Goal: Task Accomplishment & Management: Use online tool/utility

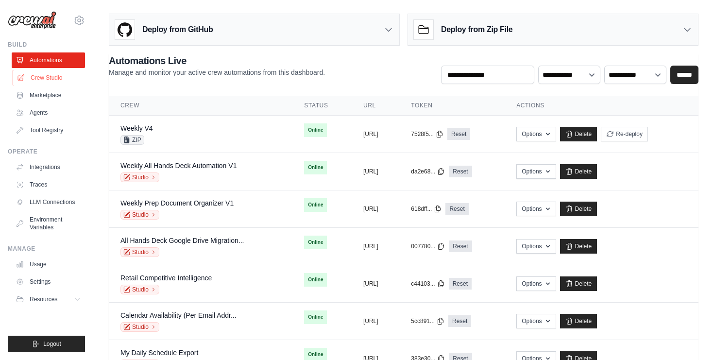
click at [45, 73] on link "Crew Studio" at bounding box center [49, 78] width 73 height 16
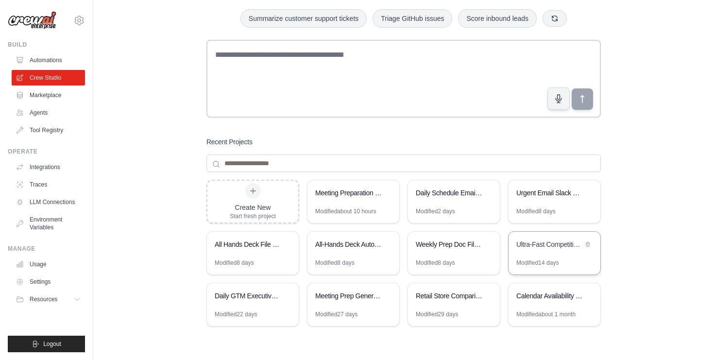
scroll to position [33, 0]
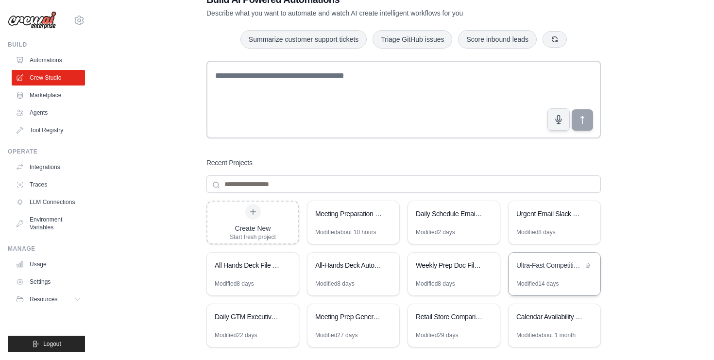
click at [552, 280] on div "Modified 14 days" at bounding box center [538, 284] width 42 height 8
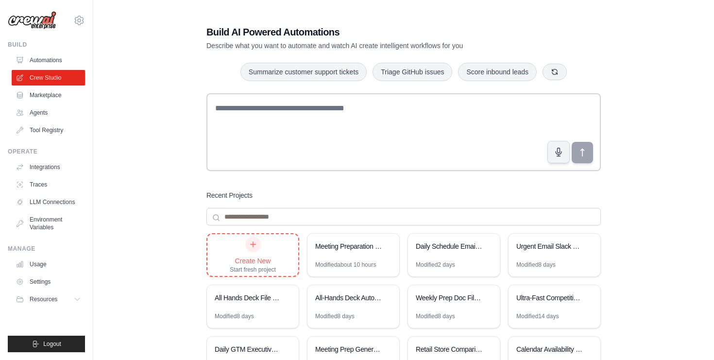
click at [253, 243] on icon at bounding box center [253, 245] width 8 height 8
click at [388, 244] on icon at bounding box center [387, 246] width 4 height 4
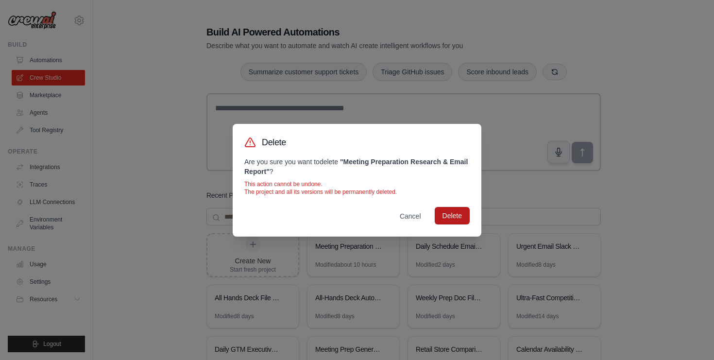
click at [461, 218] on button "Delete" at bounding box center [452, 215] width 35 height 17
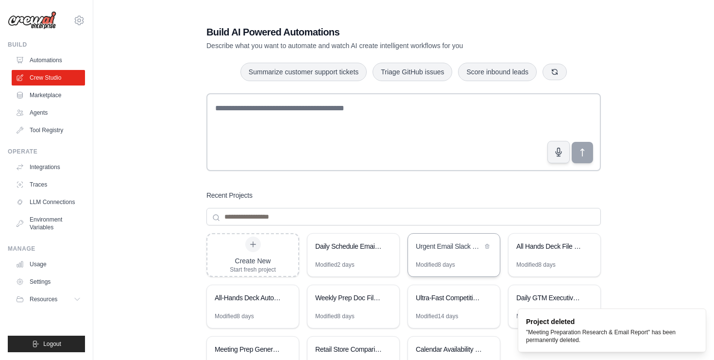
scroll to position [53, 0]
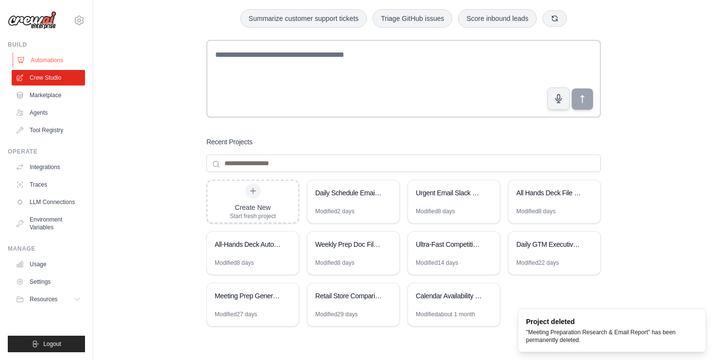
click at [41, 57] on link "Automations" at bounding box center [49, 60] width 73 height 16
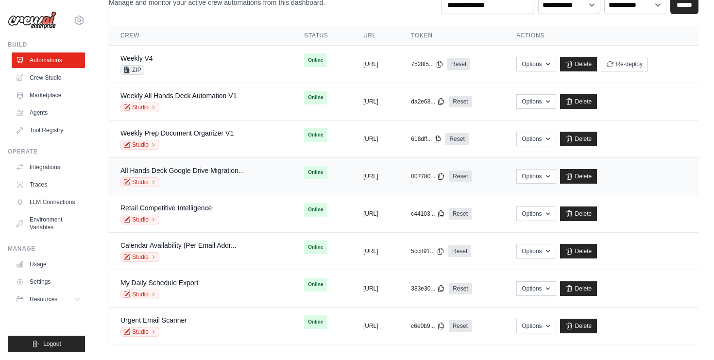
scroll to position [70, 0]
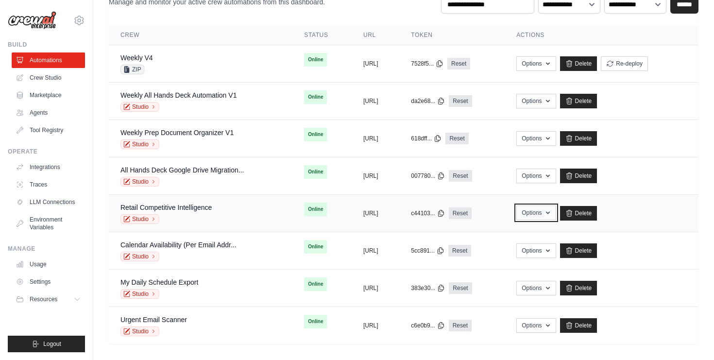
click at [556, 208] on button "Options" at bounding box center [536, 213] width 39 height 15
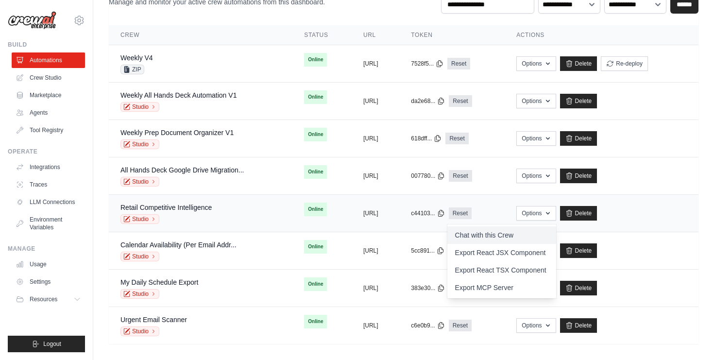
click at [540, 238] on link "Chat with this Crew" at bounding box center [502, 234] width 109 height 17
click at [54, 264] on link "Usage" at bounding box center [49, 265] width 73 height 16
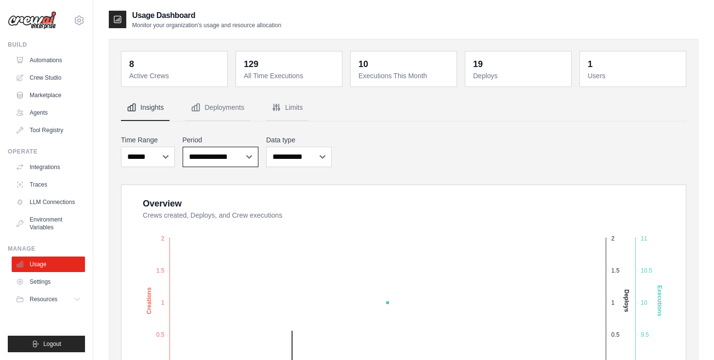
click at [246, 162] on select "**********" at bounding box center [221, 157] width 76 height 20
select select "**********"
click at [183, 147] on select "**********" at bounding box center [221, 157] width 76 height 20
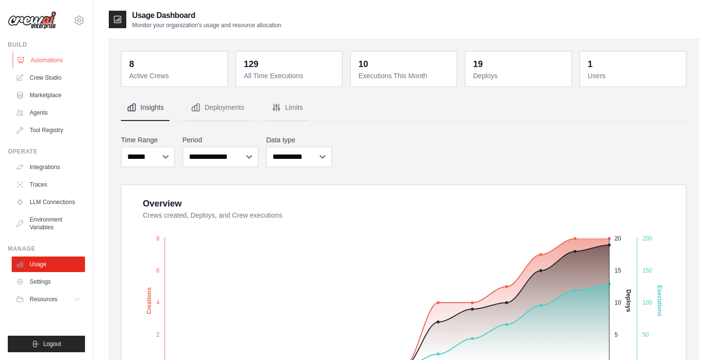
click at [63, 59] on link "Automations" at bounding box center [49, 60] width 73 height 16
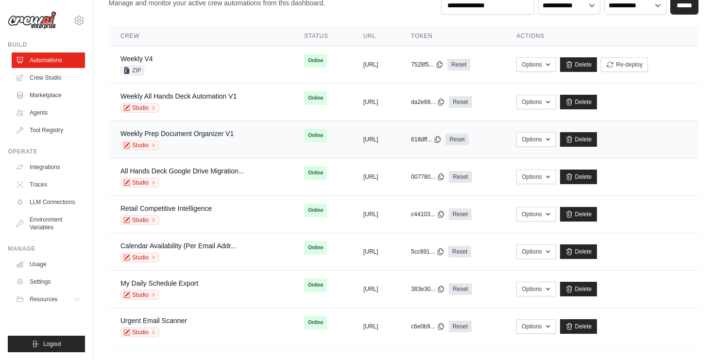
scroll to position [76, 0]
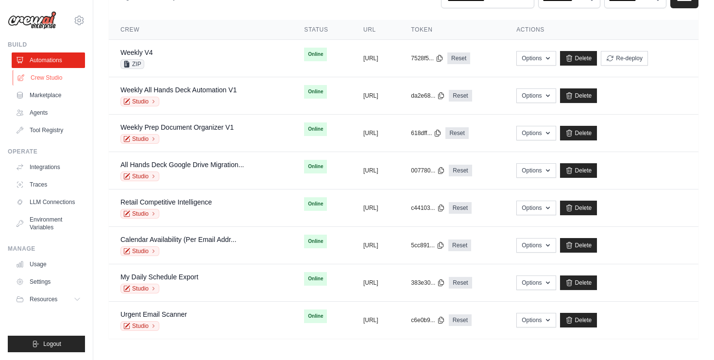
click at [43, 82] on link "Crew Studio" at bounding box center [49, 78] width 73 height 16
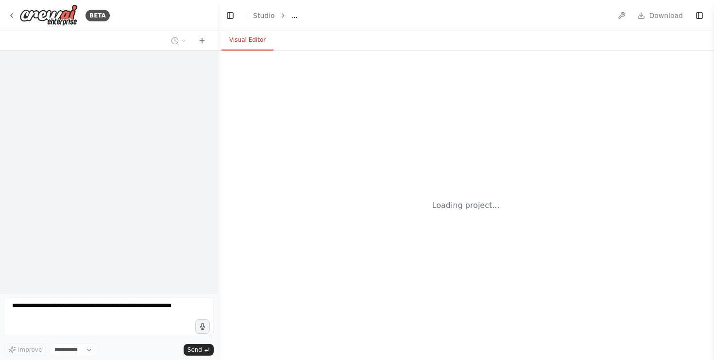
select select "****"
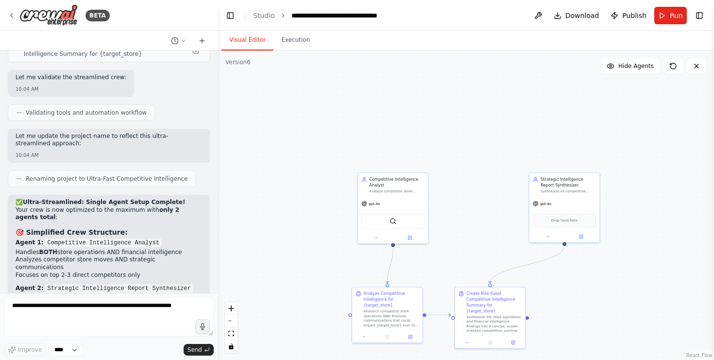
scroll to position [8645, 0]
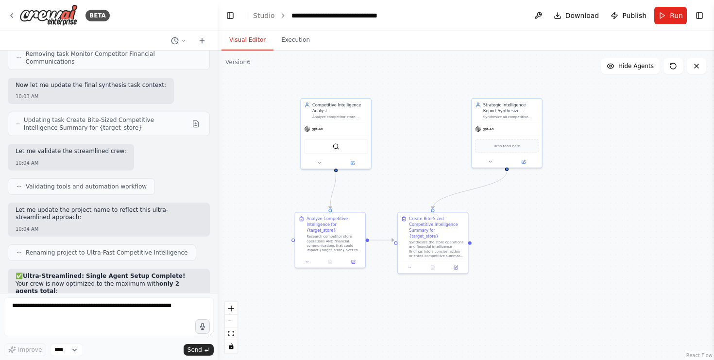
drag, startPoint x: 474, startPoint y: 272, endPoint x: 417, endPoint y: 197, distance: 94.3
click at [417, 197] on div ".deletable-edge-delete-btn { width: 20px; height: 20px; border: 0px solid #ffff…" at bounding box center [466, 206] width 497 height 310
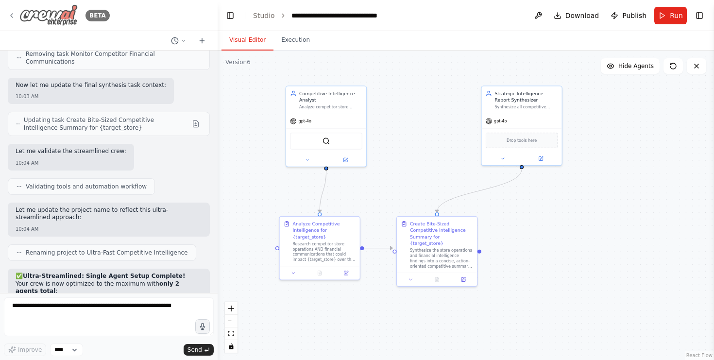
click at [12, 12] on icon at bounding box center [12, 16] width 8 height 8
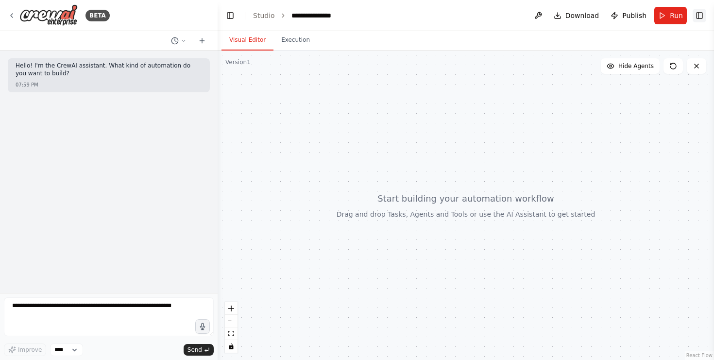
click at [698, 15] on button "Toggle Right Sidebar" at bounding box center [700, 16] width 14 height 14
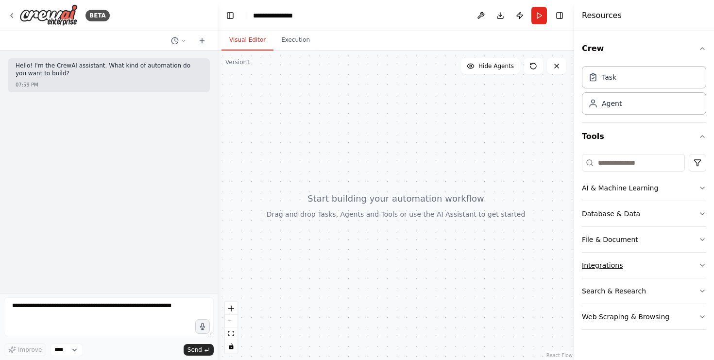
click at [608, 267] on div "Integrations" at bounding box center [602, 265] width 41 height 10
click at [655, 82] on div "Task" at bounding box center [644, 77] width 124 height 22
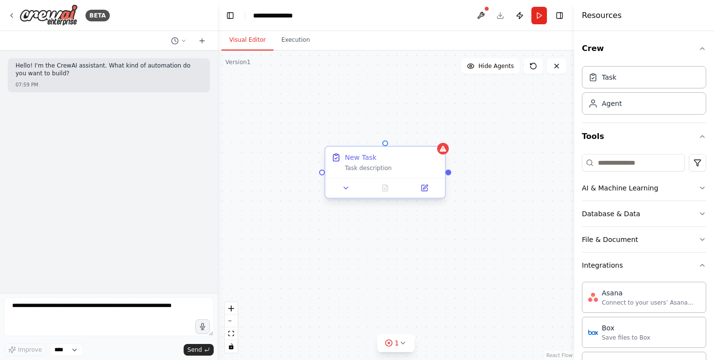
click at [433, 151] on div "New Task Task description" at bounding box center [386, 162] width 120 height 31
click at [439, 141] on button at bounding box center [438, 138] width 13 height 13
click at [414, 137] on button "Confirm" at bounding box center [410, 138] width 35 height 12
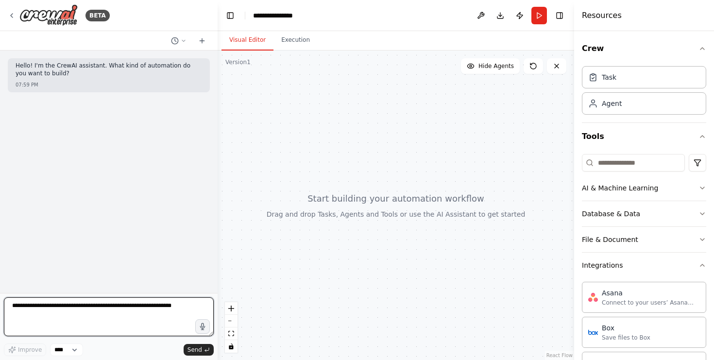
click at [52, 317] on textarea at bounding box center [109, 316] width 210 height 39
type textarea "**********"
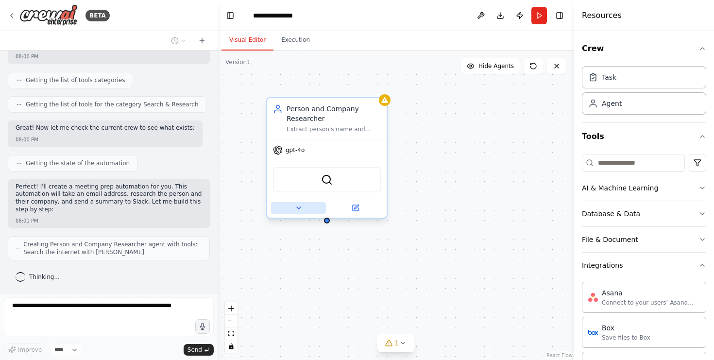
scroll to position [328, 0]
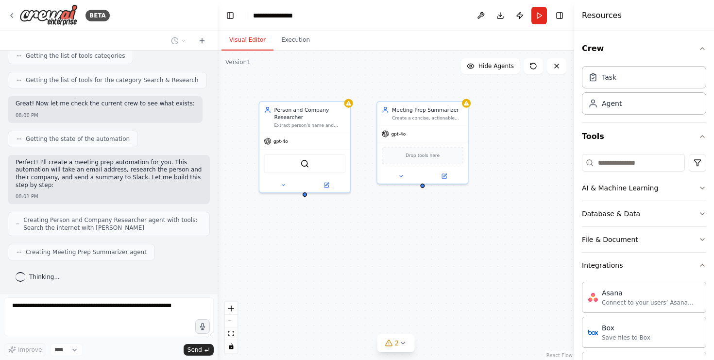
drag, startPoint x: 482, startPoint y: 286, endPoint x: 437, endPoint y: 246, distance: 59.9
click at [437, 246] on div "Person and Company Researcher Extract person's name and company from {email} an…" at bounding box center [396, 206] width 357 height 310
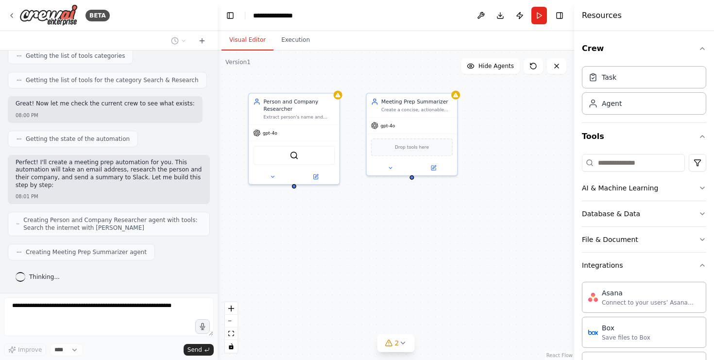
scroll to position [360, 0]
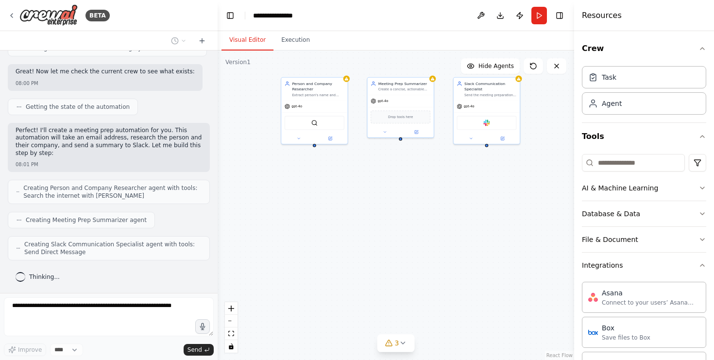
drag, startPoint x: 516, startPoint y: 270, endPoint x: 499, endPoint y: 208, distance: 63.9
click at [499, 208] on div "Person and Company Researcher Extract person's name and company from {email} an…" at bounding box center [396, 206] width 357 height 310
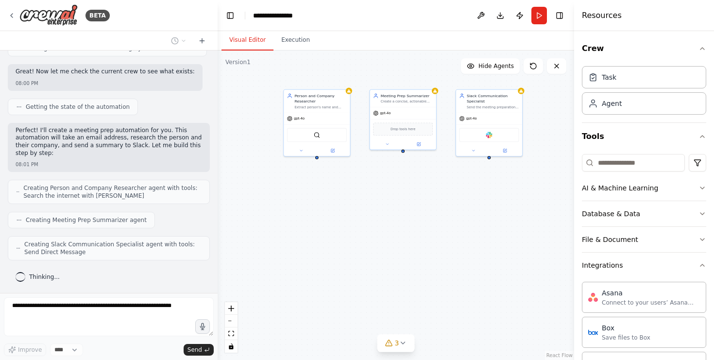
drag, startPoint x: 483, startPoint y: 202, endPoint x: 489, endPoint y: 242, distance: 39.9
click at [489, 242] on div "Person and Company Researcher Extract person's name and company from {email} an…" at bounding box center [396, 206] width 357 height 310
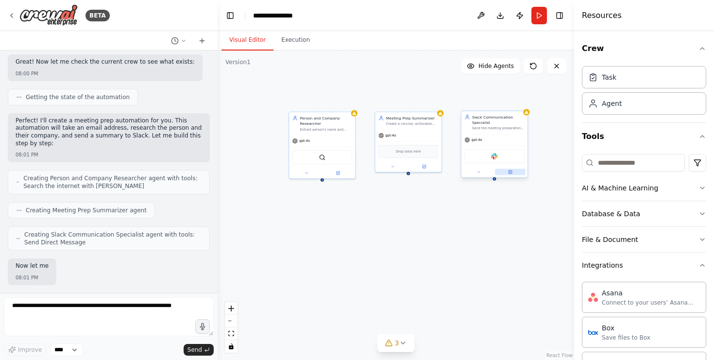
scroll to position [418, 0]
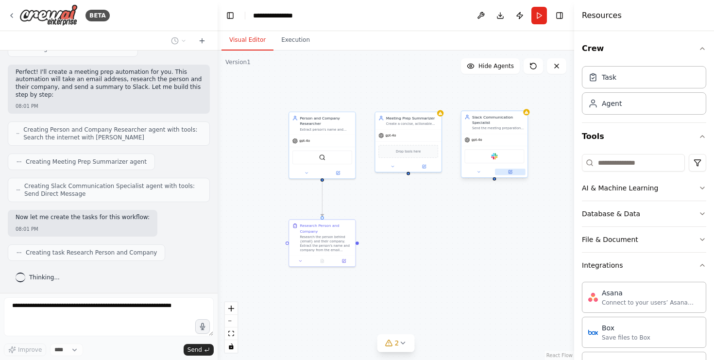
click at [513, 171] on button at bounding box center [510, 172] width 31 height 6
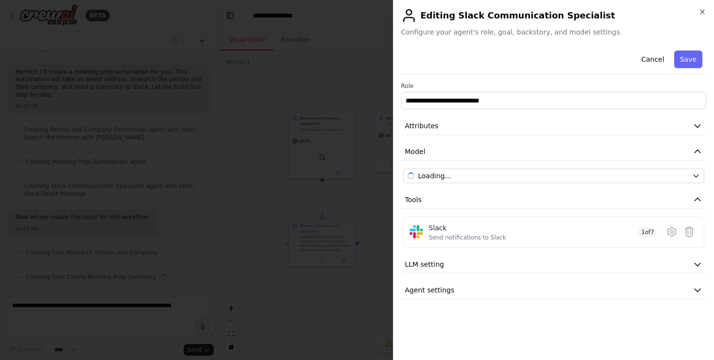
scroll to position [442, 0]
click at [673, 232] on icon at bounding box center [672, 231] width 3 height 3
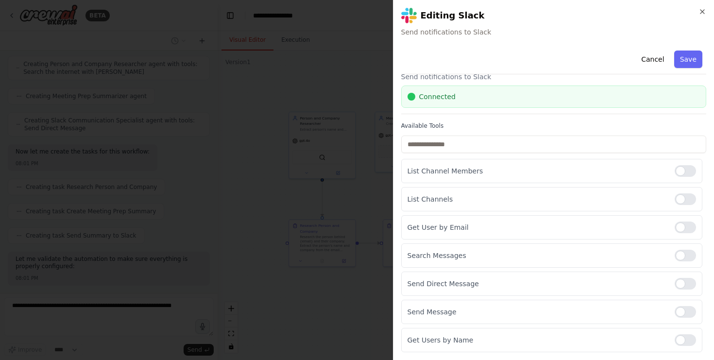
scroll to position [533, 0]
click at [694, 56] on button "Save" at bounding box center [689, 59] width 28 height 17
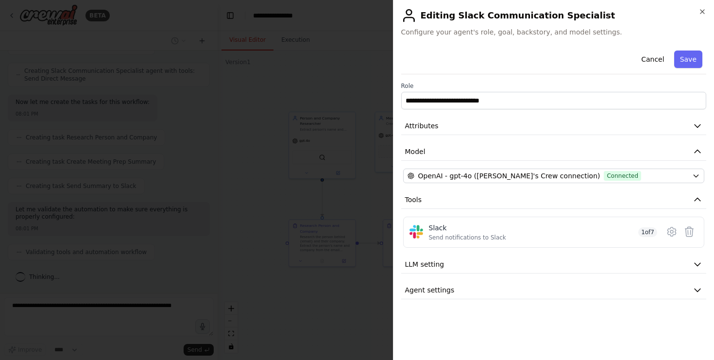
scroll to position [591, 0]
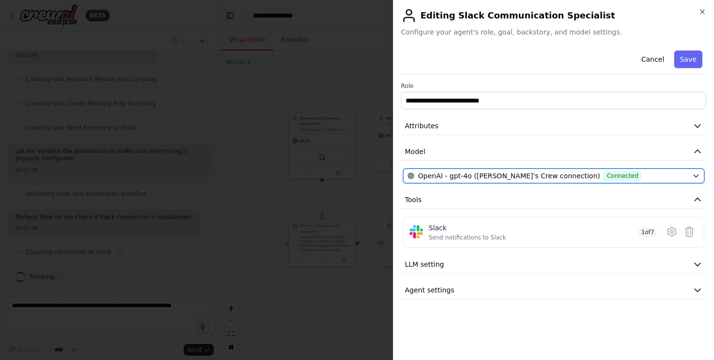
click at [503, 174] on span "OpenAI - gpt-4o (Jason's Crew connection)" at bounding box center [509, 176] width 182 height 10
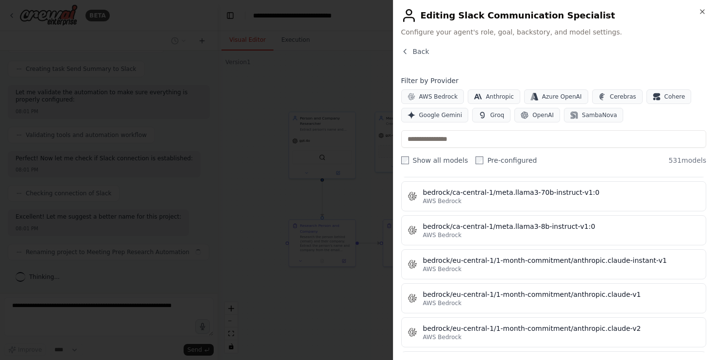
scroll to position [1954, 0]
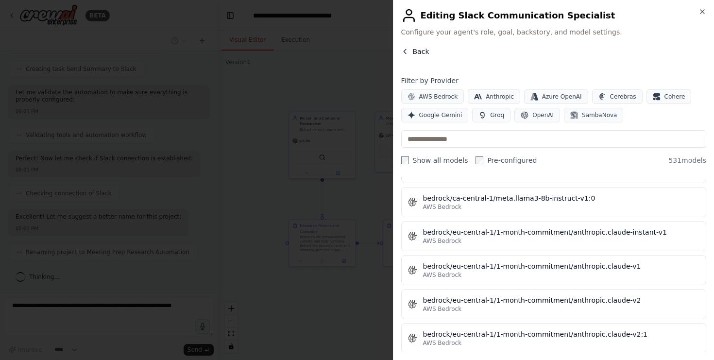
click at [419, 49] on span "Back" at bounding box center [421, 52] width 17 height 10
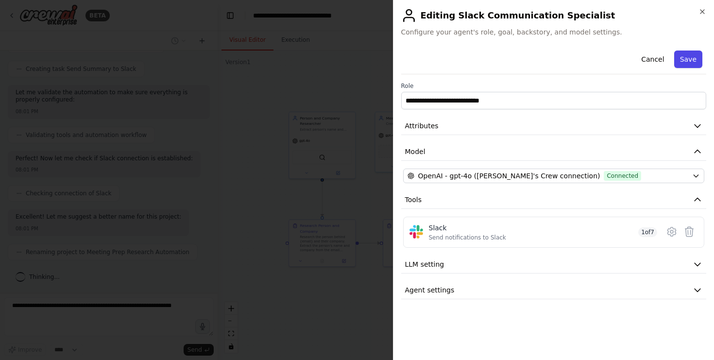
click at [687, 66] on button "Save" at bounding box center [689, 59] width 28 height 17
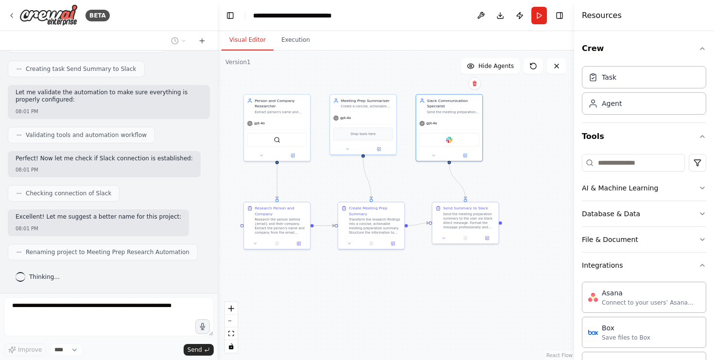
drag, startPoint x: 452, startPoint y: 288, endPoint x: 407, endPoint y: 270, distance: 48.0
click at [407, 270] on div ".deletable-edge-delete-btn { width: 20px; height: 20px; border: 0px solid #ffff…" at bounding box center [396, 206] width 357 height 310
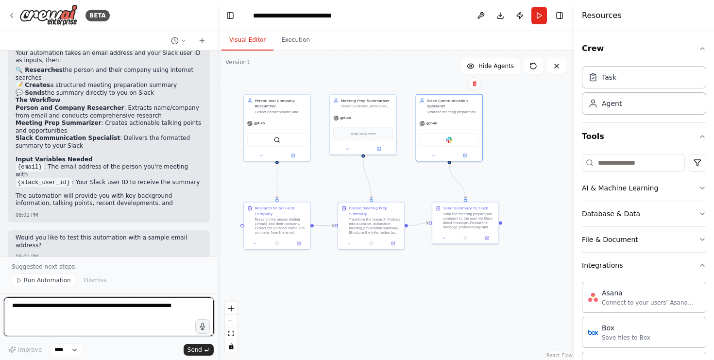
scroll to position [905, 0]
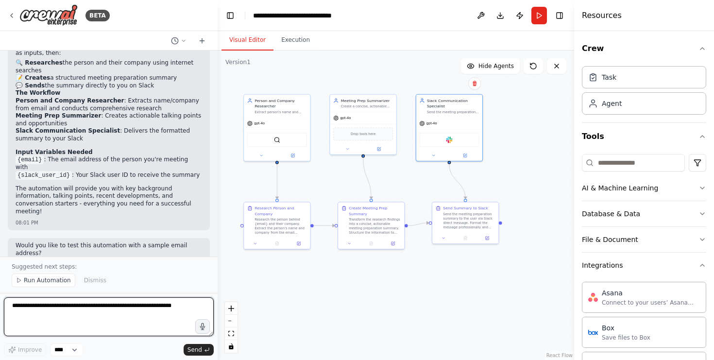
click at [55, 302] on textarea at bounding box center [109, 316] width 210 height 39
type textarea "**********"
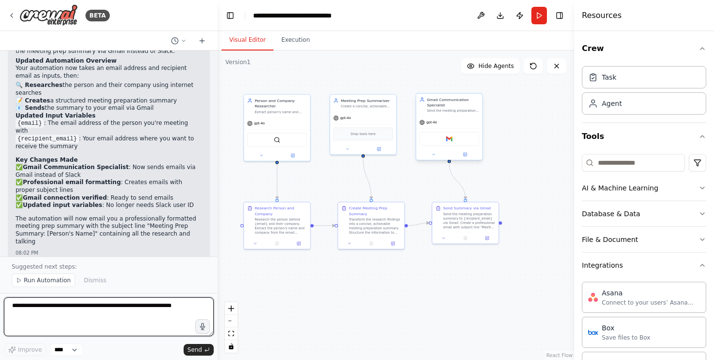
scroll to position [1638, 0]
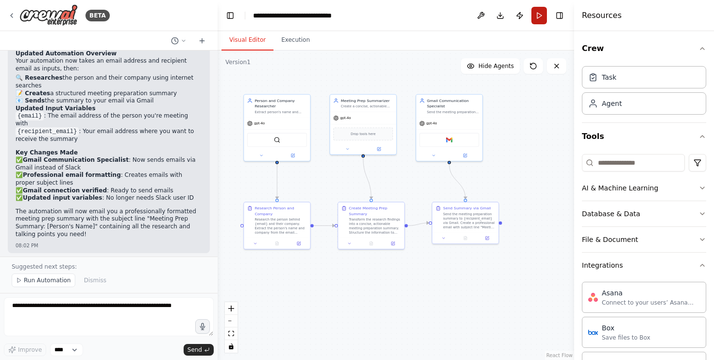
click at [538, 11] on button "Run" at bounding box center [540, 15] width 16 height 17
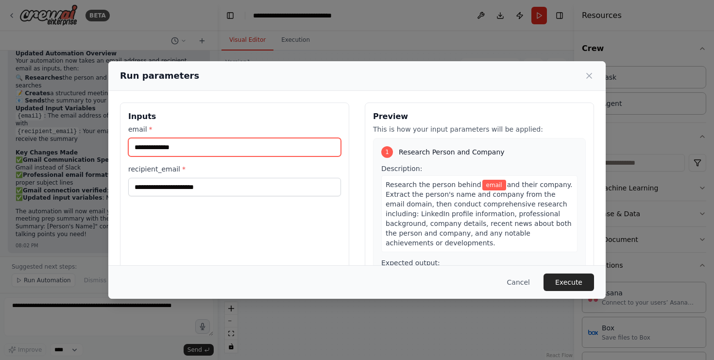
click at [179, 151] on input "email *" at bounding box center [234, 147] width 213 height 18
click at [311, 233] on div "Inputs email * recipient_email *" at bounding box center [234, 218] width 229 height 230
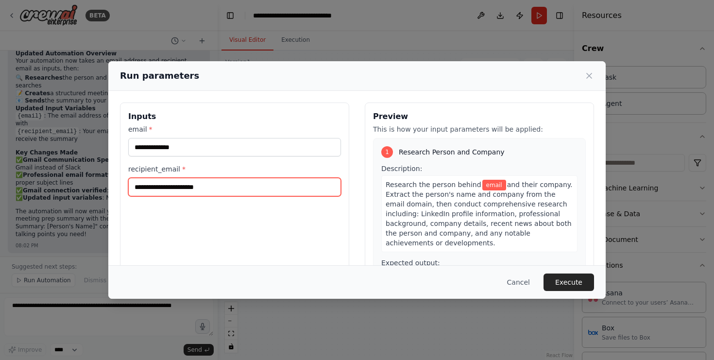
click at [234, 191] on input "recipient_email *" at bounding box center [234, 187] width 213 height 18
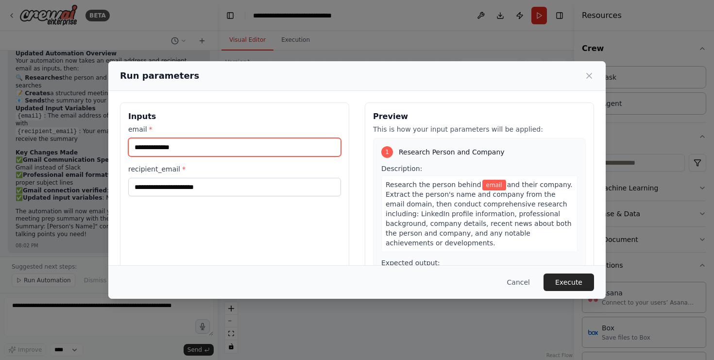
click at [197, 146] on input "email *" at bounding box center [234, 147] width 213 height 18
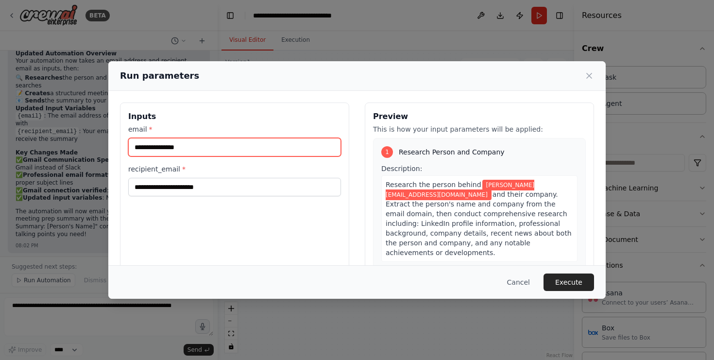
type input "**********"
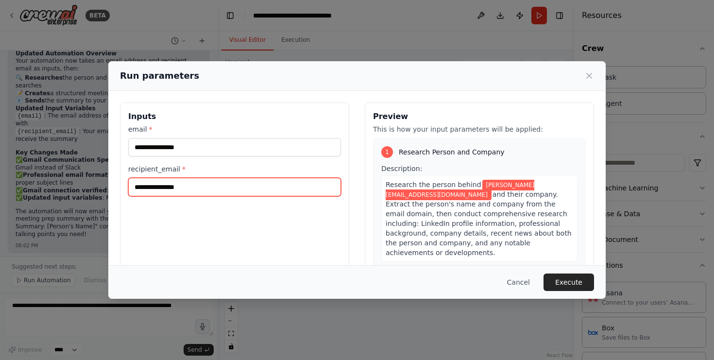
type input "**********"
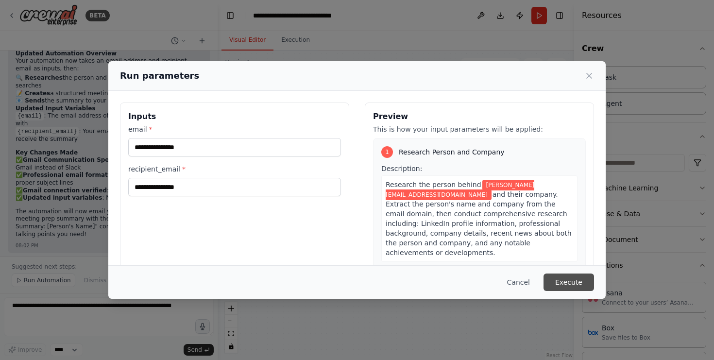
click at [572, 286] on button "Execute" at bounding box center [569, 282] width 51 height 17
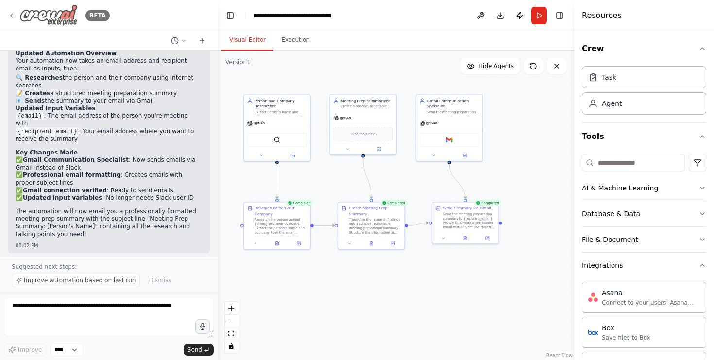
click at [12, 13] on icon at bounding box center [12, 16] width 8 height 8
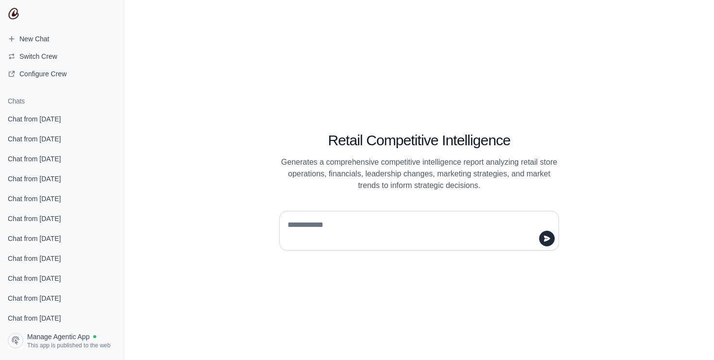
click at [329, 232] on textarea at bounding box center [416, 230] width 261 height 27
type textarea "**********"
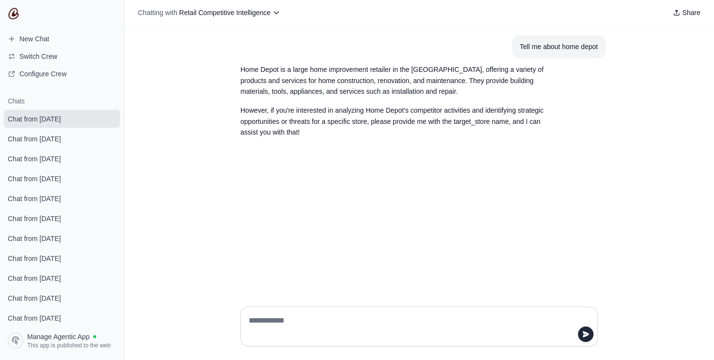
click at [312, 324] on textarea at bounding box center [416, 326] width 339 height 27
type textarea "****"
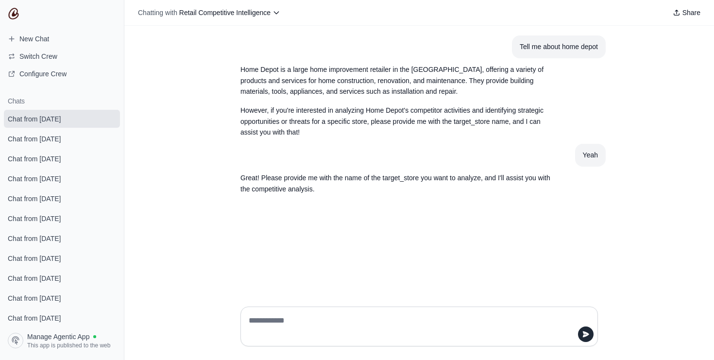
click at [297, 327] on textarea at bounding box center [416, 326] width 339 height 27
type textarea "**********"
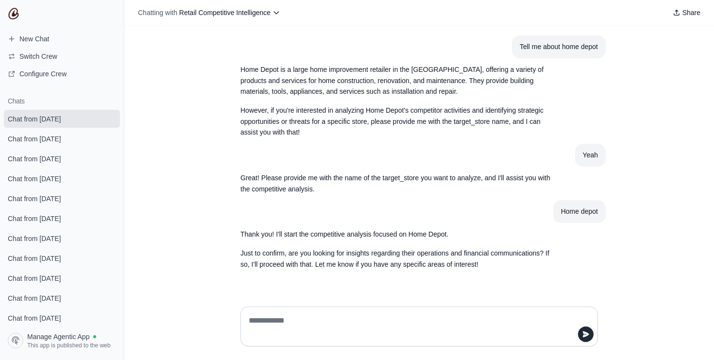
click at [332, 302] on div at bounding box center [419, 326] width 373 height 55
click at [326, 316] on textarea at bounding box center [416, 326] width 339 height 27
type textarea "*********"
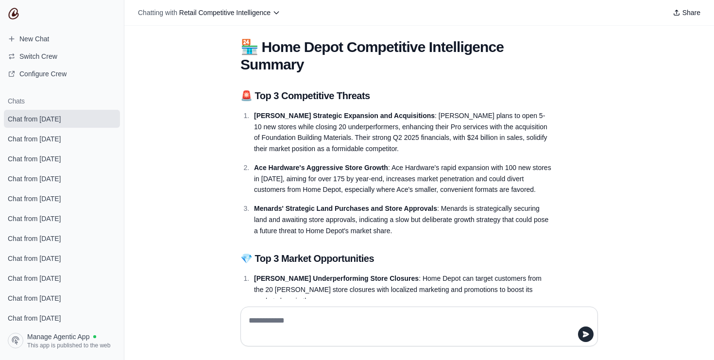
scroll to position [288, 0]
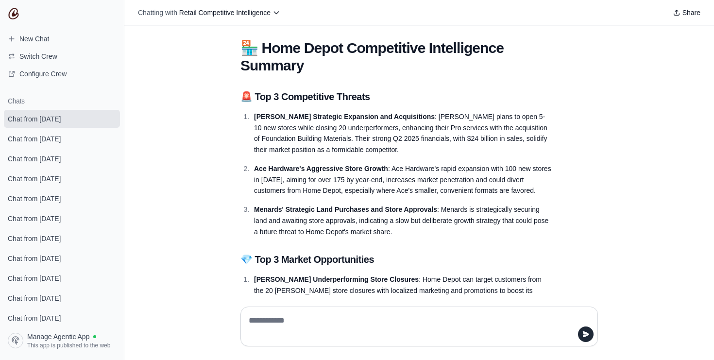
click at [327, 95] on h2 "🚨 Top 3 Competitive Threats" at bounding box center [396, 97] width 311 height 14
drag, startPoint x: 273, startPoint y: 121, endPoint x: 339, endPoint y: 120, distance: 65.6
click at [339, 120] on p "Lowe's Strategic Expansion and Acquisitions : Lowe's plans to open 5-10 new sto…" at bounding box center [402, 133] width 297 height 44
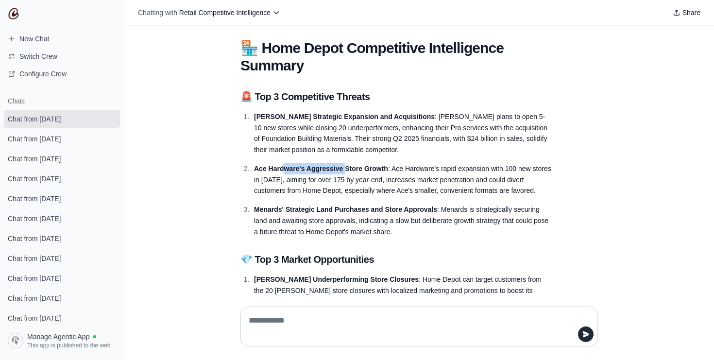
drag, startPoint x: 347, startPoint y: 168, endPoint x: 282, endPoint y: 165, distance: 64.2
click at [282, 165] on strong "Ace Hardware's Aggressive Store Growth" at bounding box center [321, 169] width 134 height 8
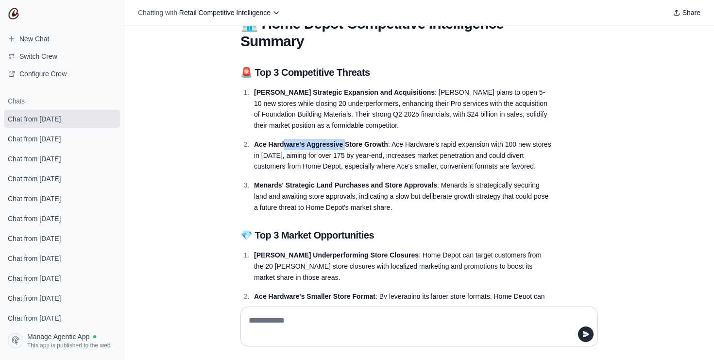
scroll to position [0, 0]
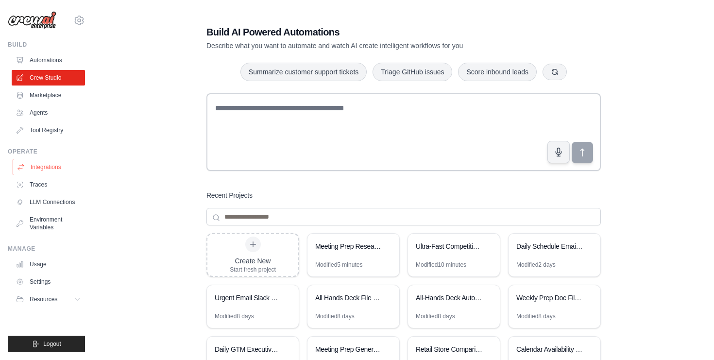
click at [51, 170] on link "Integrations" at bounding box center [49, 167] width 73 height 16
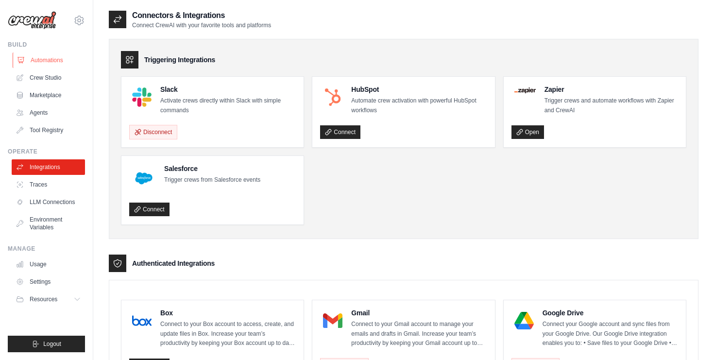
click at [42, 60] on link "Automations" at bounding box center [49, 60] width 73 height 16
